Goal: Navigation & Orientation: Find specific page/section

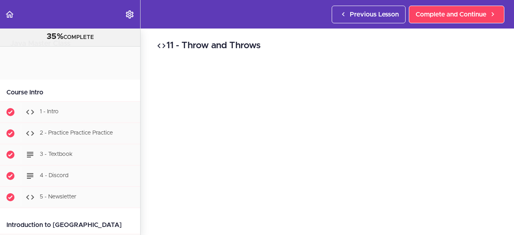
scroll to position [3381, 0]
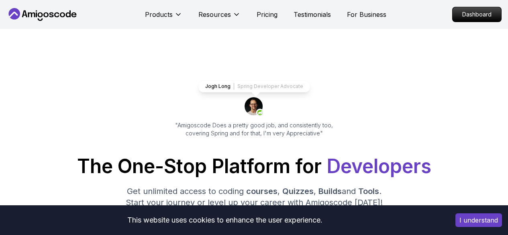
click at [233, 13] on icon at bounding box center [237, 14] width 8 height 8
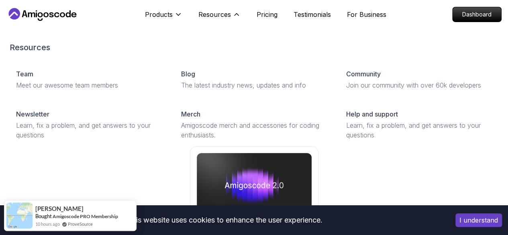
click at [235, 15] on icon at bounding box center [237, 15] width 4 height 2
click at [231, 11] on button "Resources" at bounding box center [220, 18] width 42 height 16
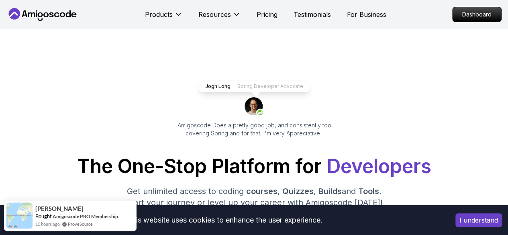
click at [231, 11] on button "Resources" at bounding box center [220, 18] width 42 height 16
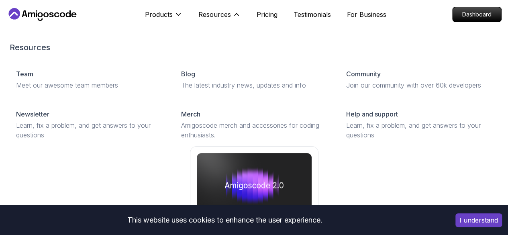
click at [231, 11] on button "Resources" at bounding box center [220, 18] width 42 height 16
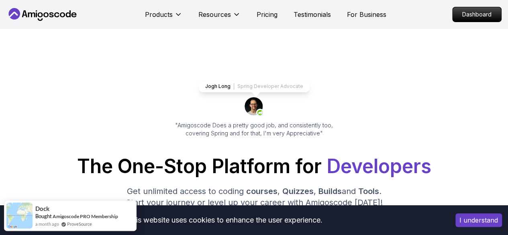
click at [231, 11] on button "Resources" at bounding box center [220, 18] width 42 height 16
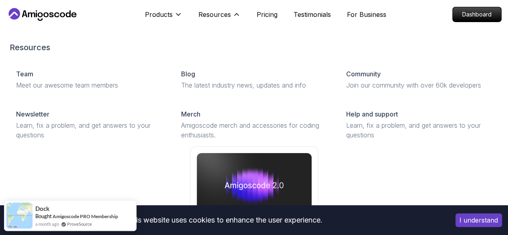
click at [231, 11] on button "Resources" at bounding box center [220, 18] width 42 height 16
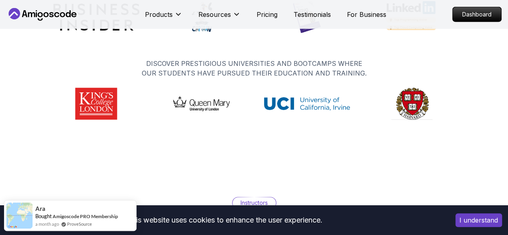
scroll to position [4697, 0]
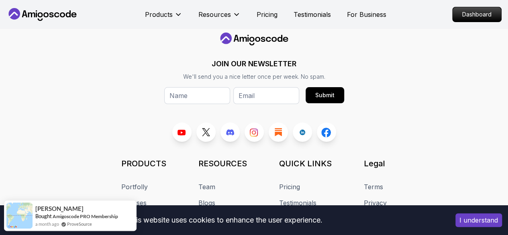
drag, startPoint x: 254, startPoint y: 54, endPoint x: 249, endPoint y: 57, distance: 6.1
